Goal: Check status: Check status

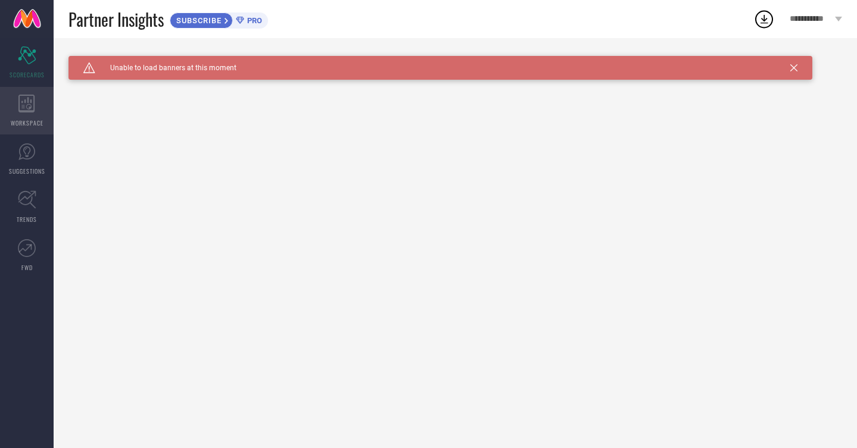
click at [29, 111] on icon at bounding box center [26, 104] width 16 height 18
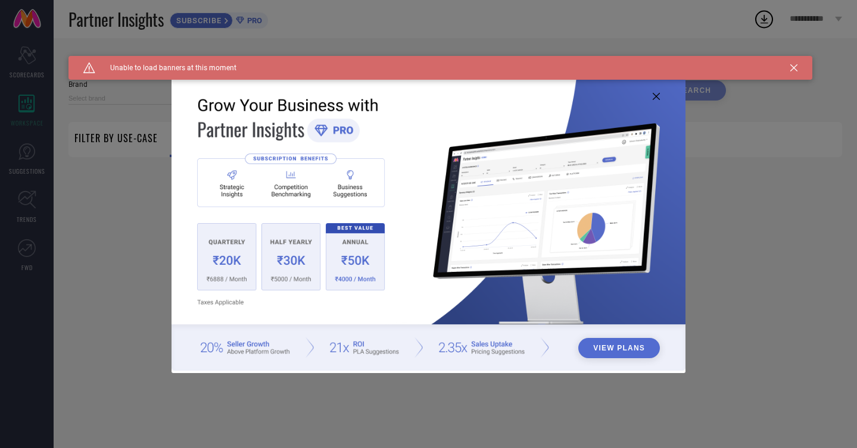
type input "1 STOP FASHION"
type input "All"
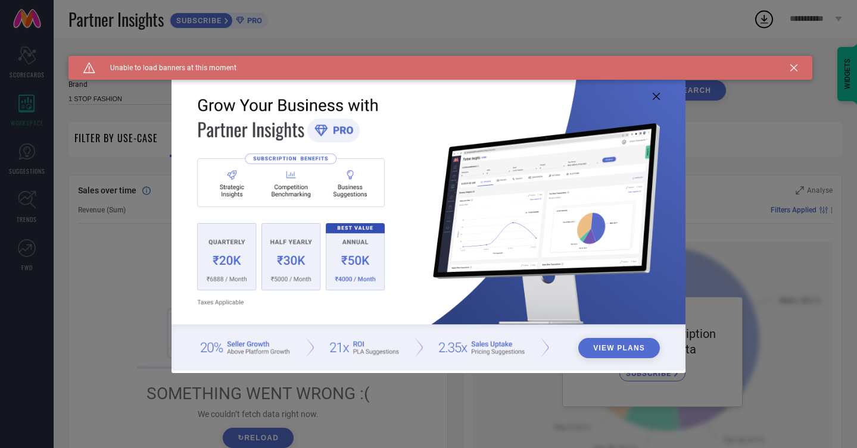
click at [653, 95] on icon at bounding box center [656, 96] width 7 height 7
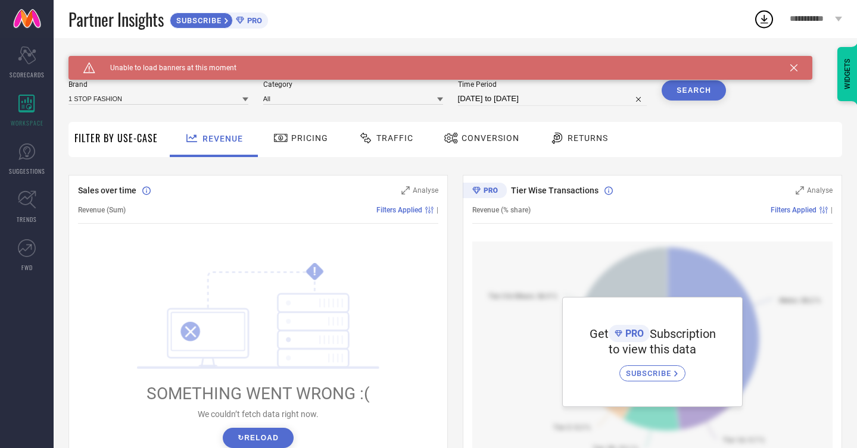
click at [797, 66] on div "Caution Created with Sketch. Unable to load banners at this moment" at bounding box center [440, 68] width 744 height 24
click at [793, 65] on icon at bounding box center [793, 67] width 7 height 7
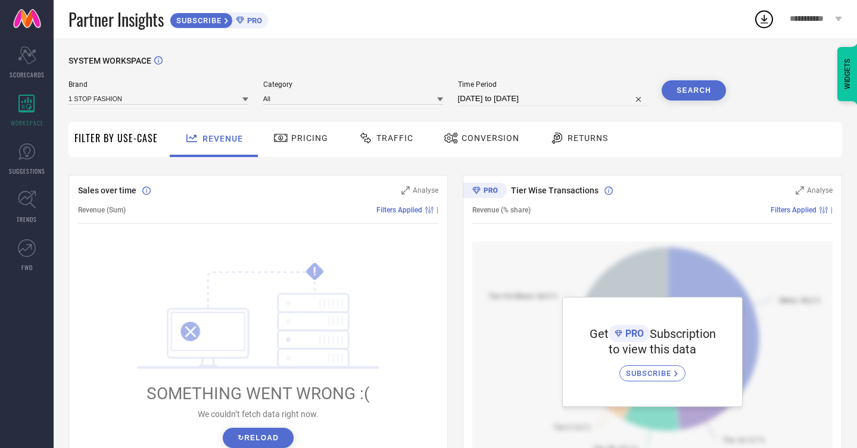
click at [299, 141] on span "Pricing" at bounding box center [309, 138] width 37 height 10
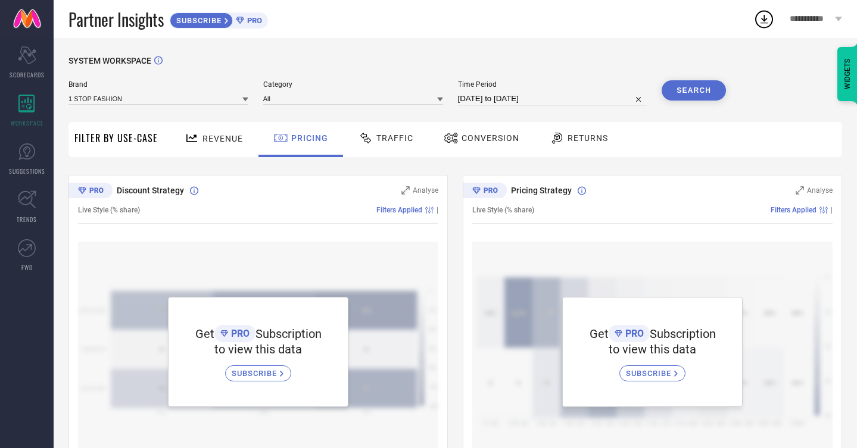
click at [210, 137] on span "Revenue" at bounding box center [222, 139] width 40 height 10
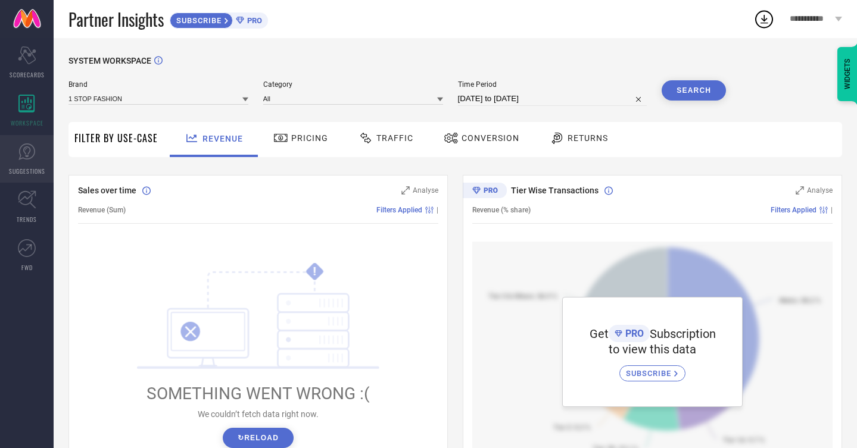
click at [29, 154] on icon at bounding box center [27, 152] width 18 height 18
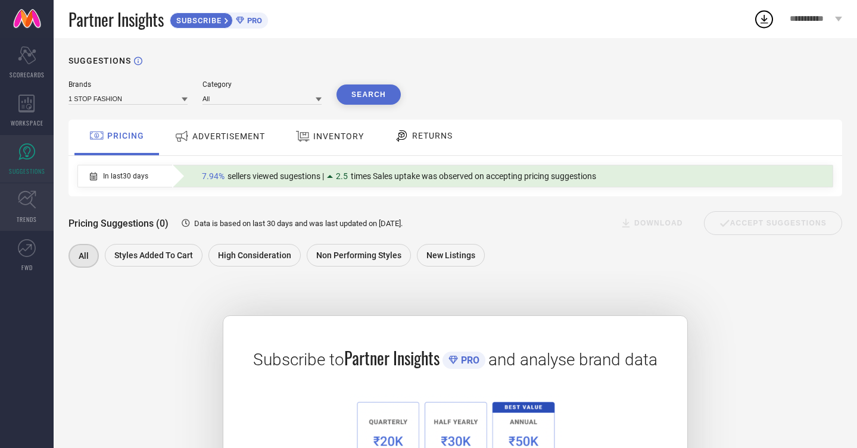
click at [24, 208] on icon at bounding box center [27, 200] width 18 height 18
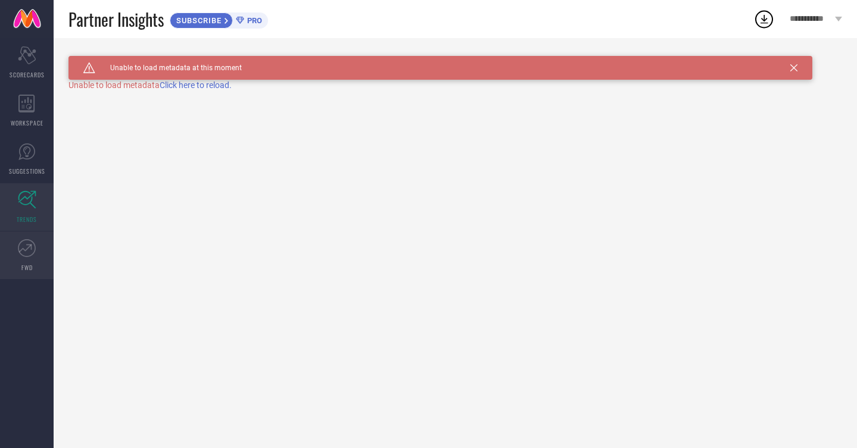
click at [25, 247] on icon at bounding box center [27, 248] width 18 height 18
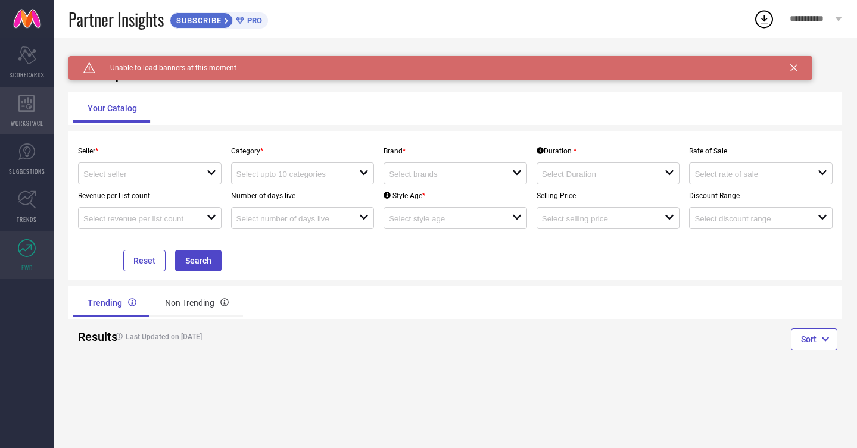
click at [26, 133] on div "WORKSPACE" at bounding box center [27, 111] width 54 height 48
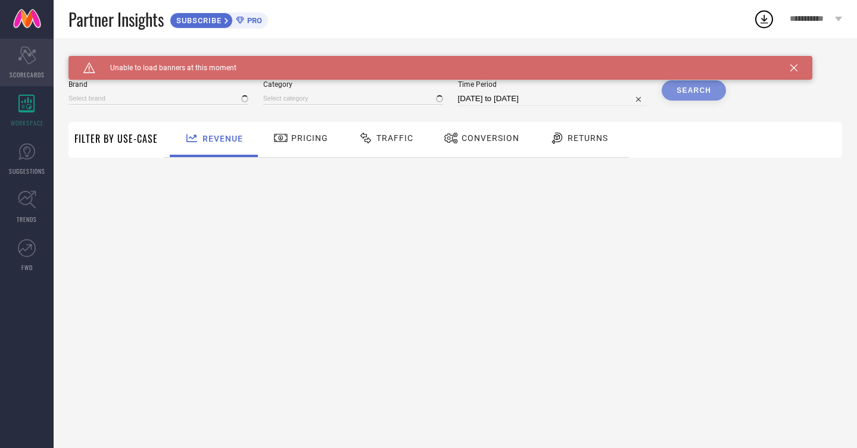
click at [23, 58] on icon "Scorecard" at bounding box center [27, 55] width 18 height 18
